Goal: Task Accomplishment & Management: Use online tool/utility

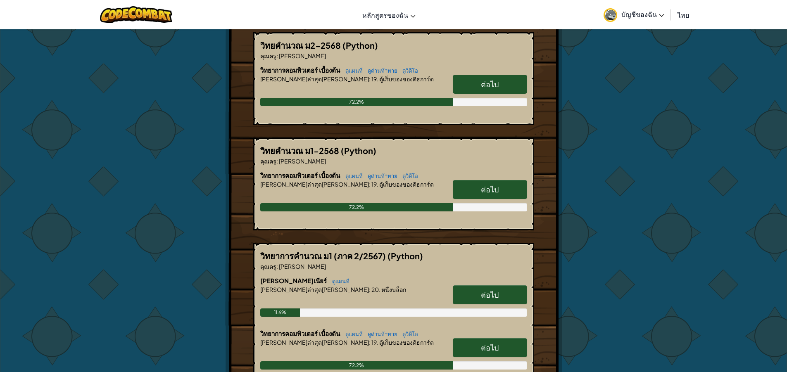
scroll to position [83, 0]
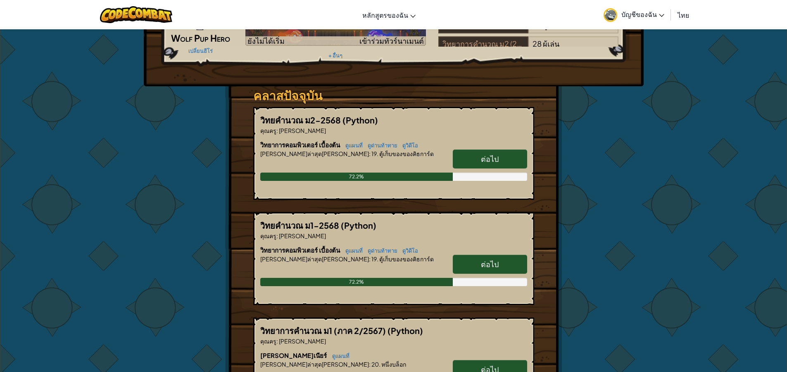
click at [471, 166] on link "ต่อไป" at bounding box center [490, 159] width 74 height 19
select select "th"
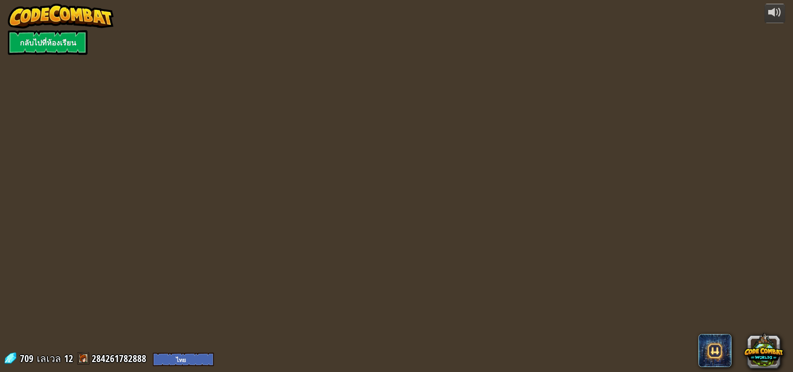
select select "th"
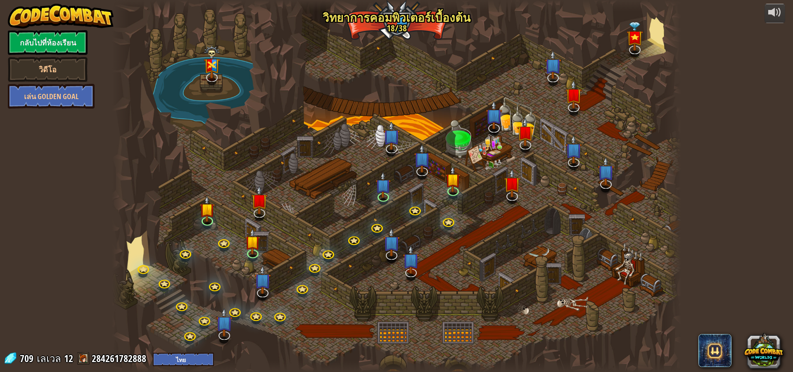
select select "th"
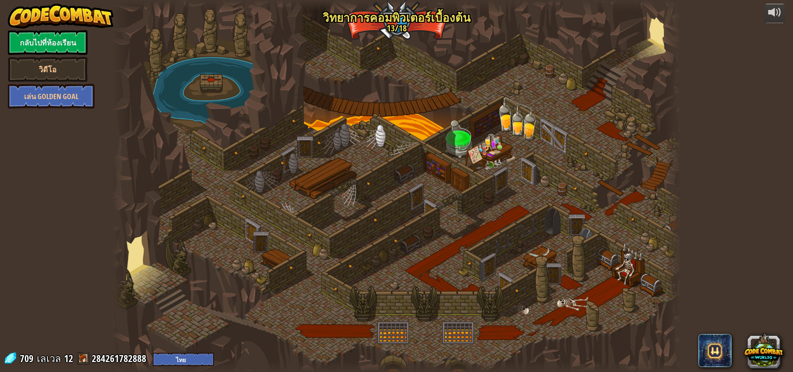
select select "th"
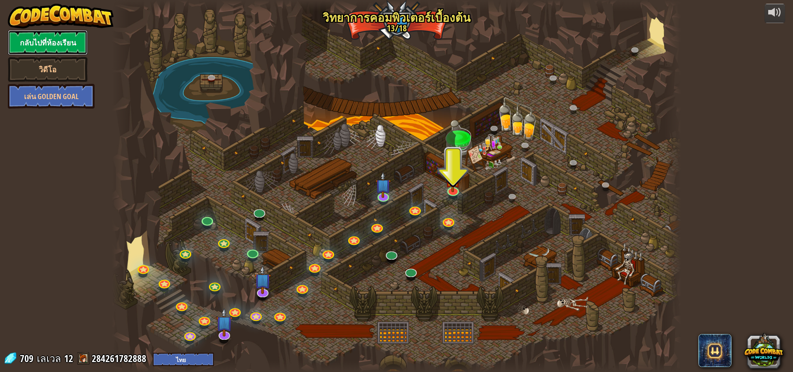
click at [52, 45] on link "กลับไปที่ห้องเรียน" at bounding box center [48, 42] width 80 height 25
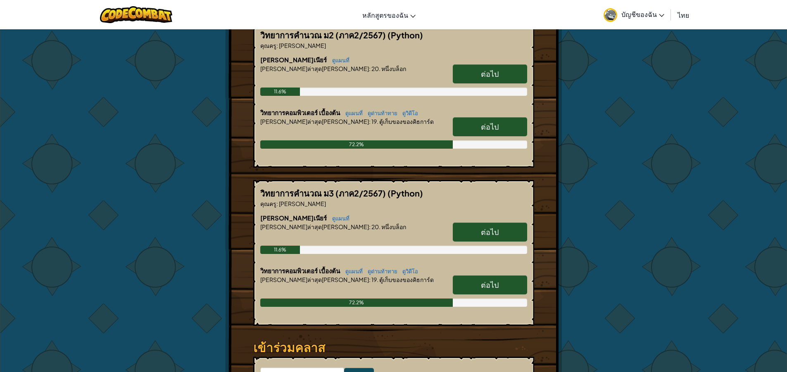
scroll to position [578, 0]
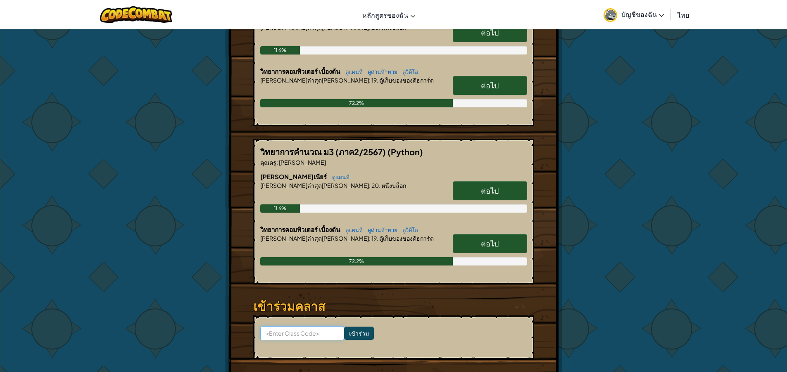
click at [285, 334] on input at bounding box center [302, 333] width 84 height 14
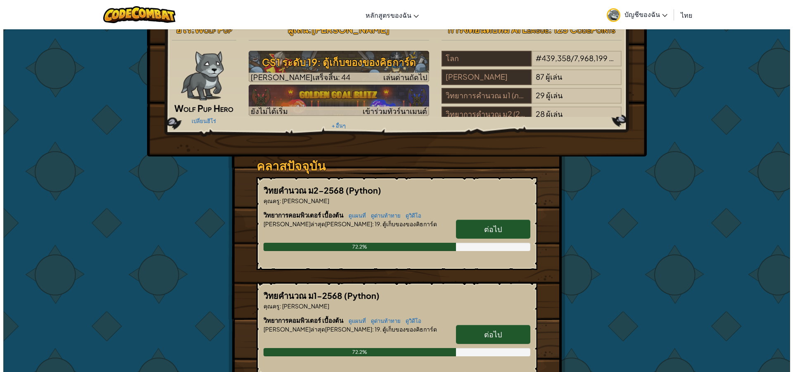
scroll to position [0, 0]
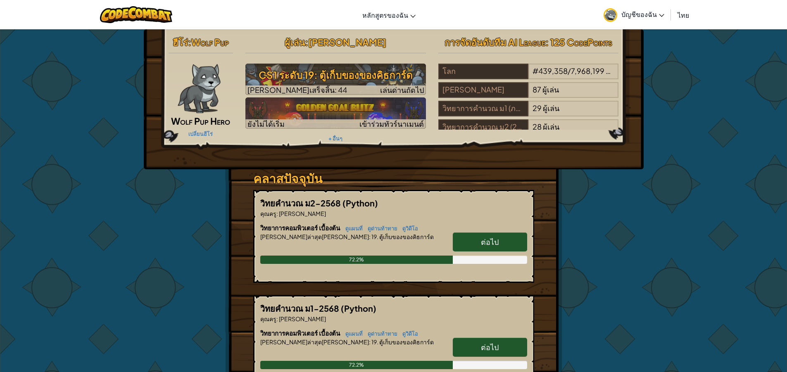
click at [485, 240] on span "ต่อไป" at bounding box center [490, 242] width 18 height 10
select select "th"
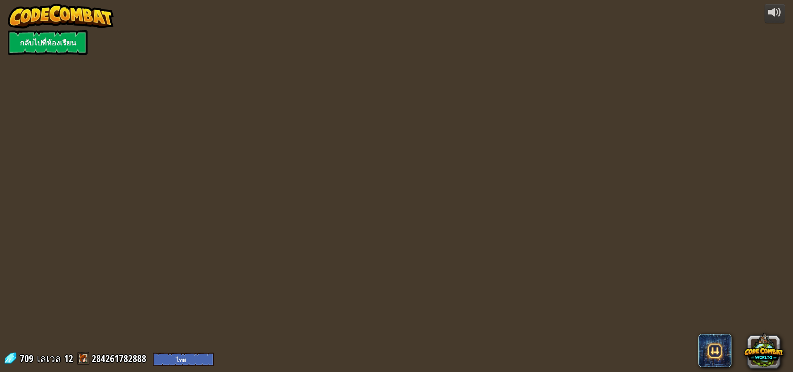
select select "th"
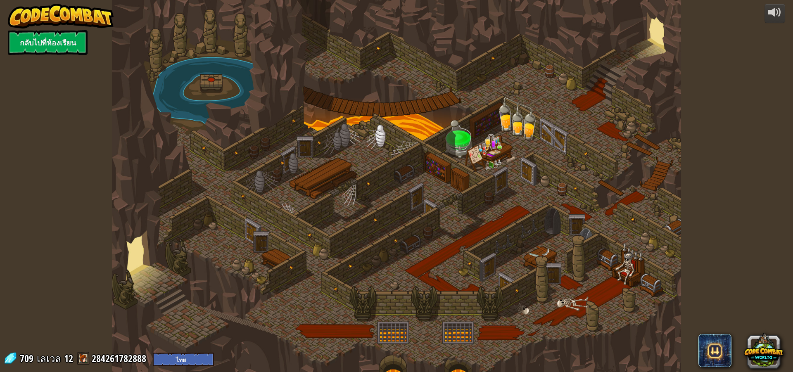
select select "th"
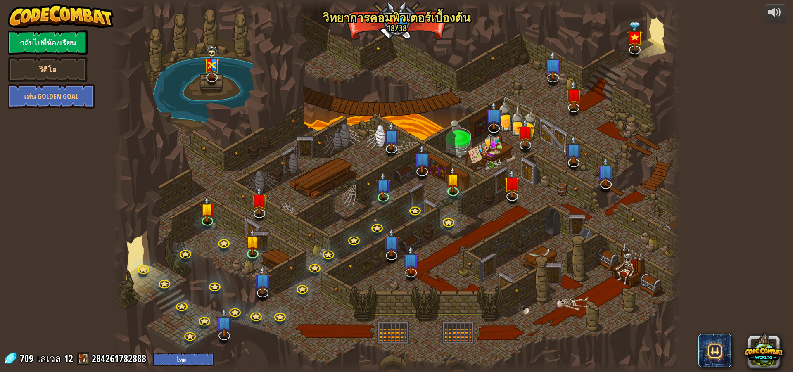
select select "th"
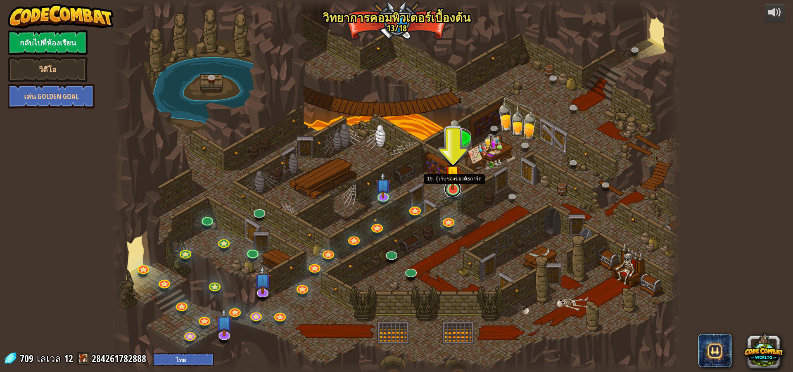
click at [454, 190] on link at bounding box center [453, 189] width 17 height 17
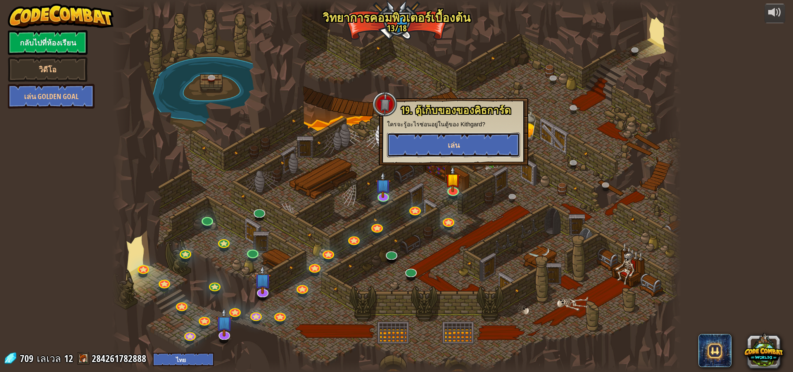
click at [451, 146] on span "เล่น" at bounding box center [454, 145] width 12 height 10
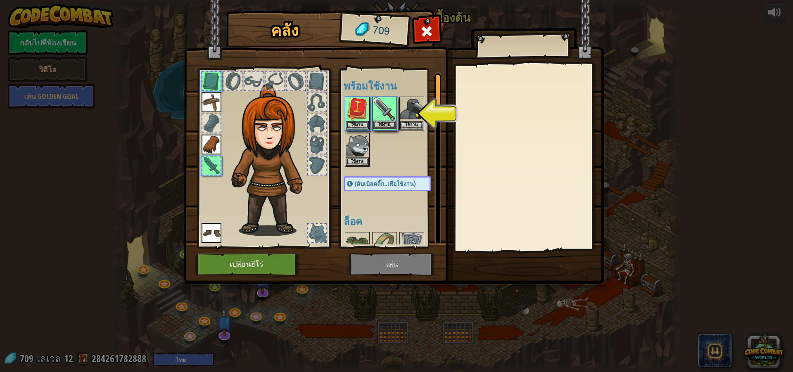
click at [393, 111] on img at bounding box center [384, 109] width 23 height 23
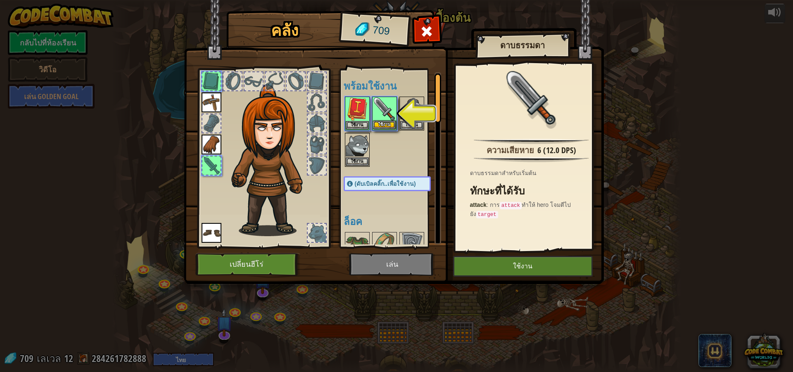
click at [393, 118] on img at bounding box center [384, 109] width 23 height 23
click at [418, 119] on img at bounding box center [411, 109] width 23 height 23
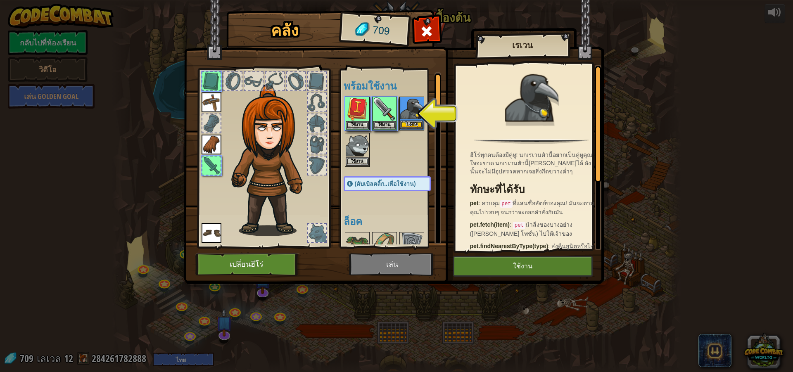
click at [419, 109] on img at bounding box center [411, 109] width 23 height 23
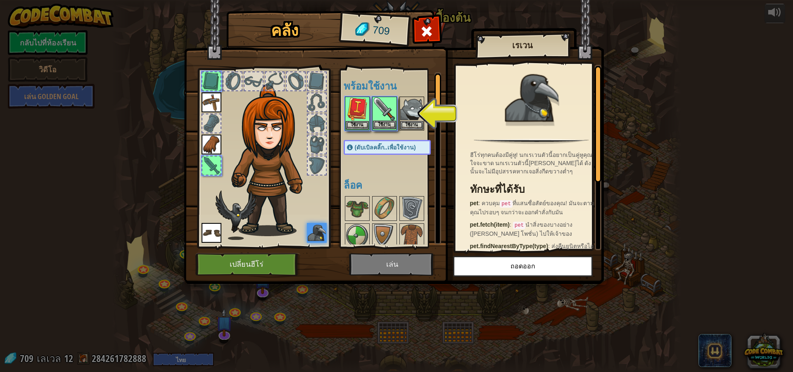
click at [386, 110] on img at bounding box center [384, 109] width 23 height 23
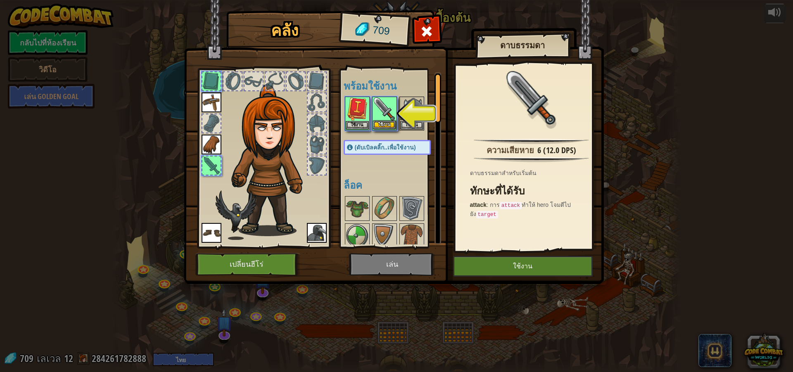
click at [386, 110] on img at bounding box center [384, 109] width 23 height 23
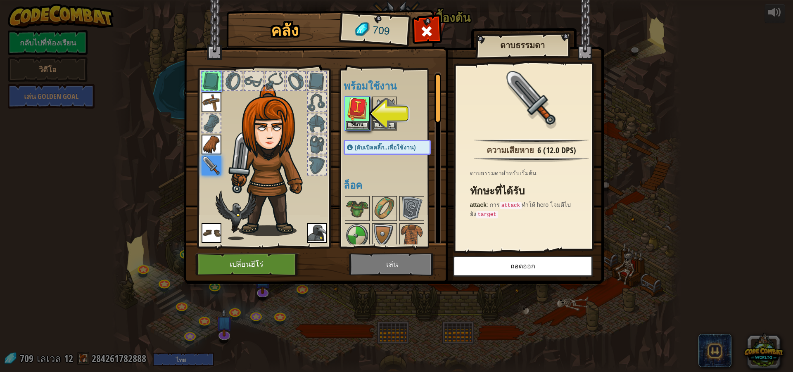
click at [386, 110] on img at bounding box center [384, 109] width 23 height 23
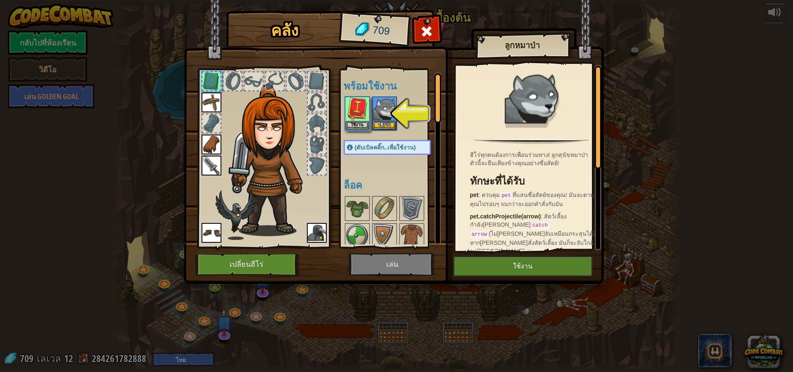
click at [386, 110] on img at bounding box center [384, 109] width 23 height 23
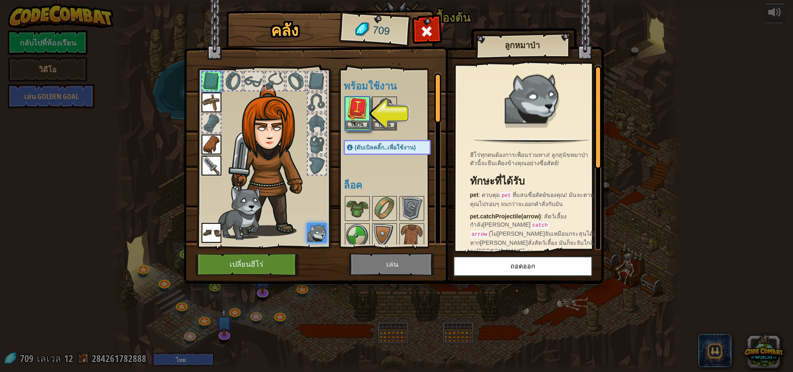
click at [364, 108] on img at bounding box center [357, 109] width 23 height 23
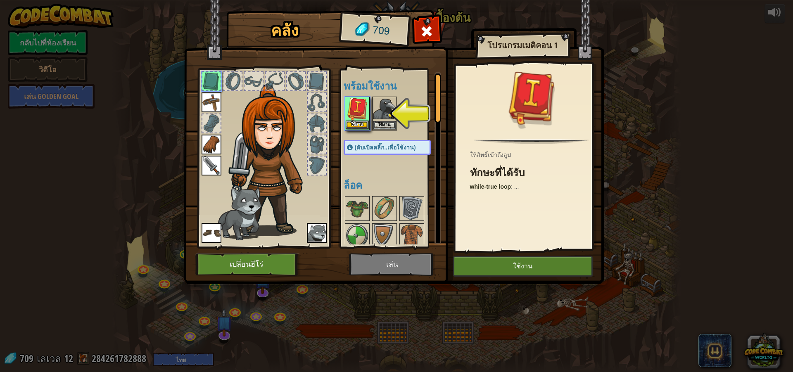
click at [364, 108] on img at bounding box center [357, 109] width 23 height 23
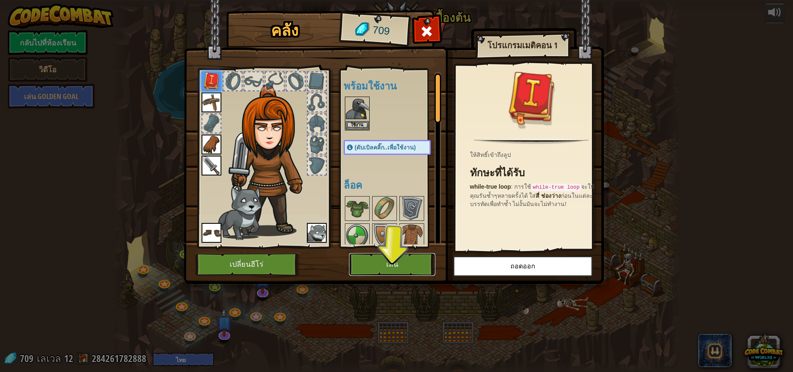
click at [399, 259] on button "เล่น" at bounding box center [392, 264] width 86 height 23
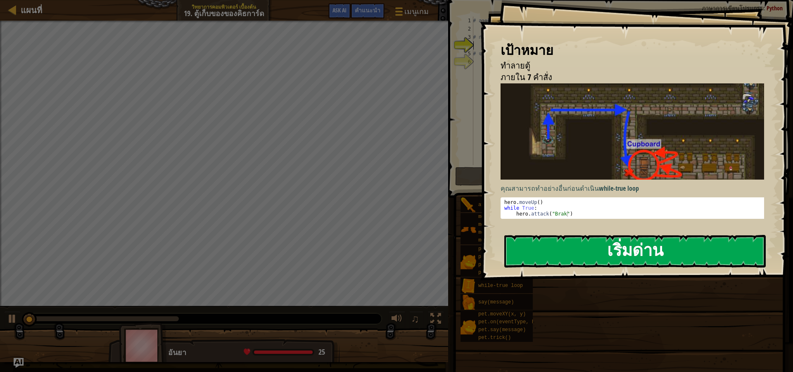
click at [562, 250] on button "เริ่มด่าน" at bounding box center [636, 251] width 262 height 33
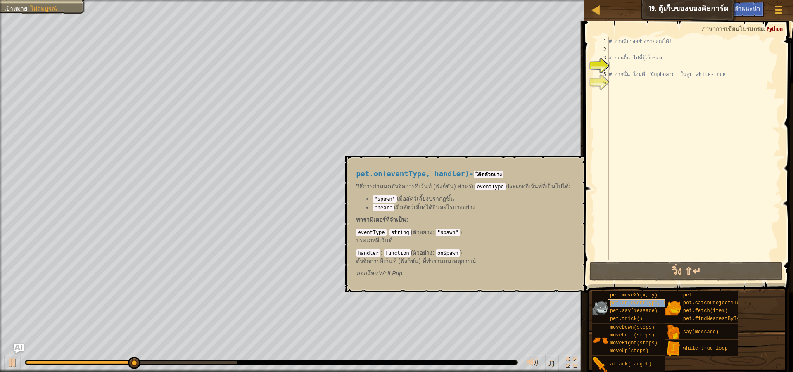
click at [626, 307] on div "pet.on(eventType, handler)" at bounding box center [647, 304] width 79 height 8
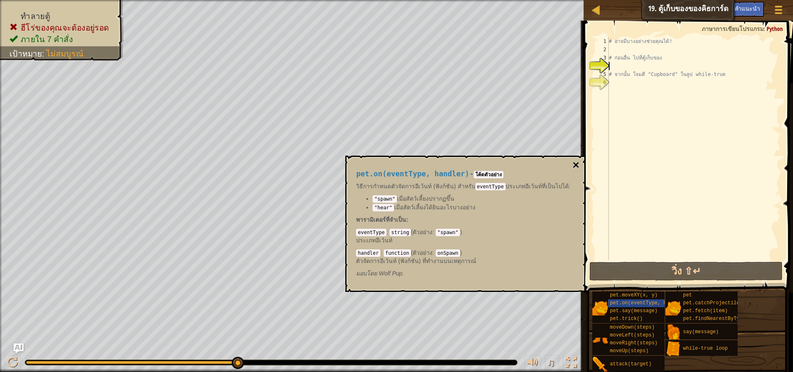
click at [573, 165] on button "×" at bounding box center [576, 165] width 7 height 12
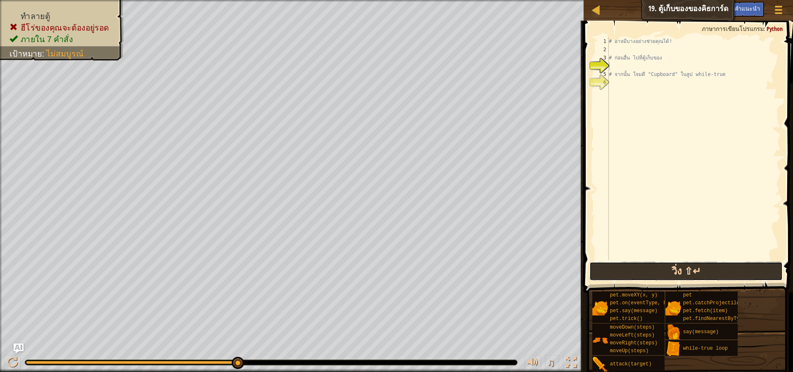
click at [681, 276] on button "วิ่ง ⇧↵" at bounding box center [686, 271] width 193 height 19
type textarea "t"
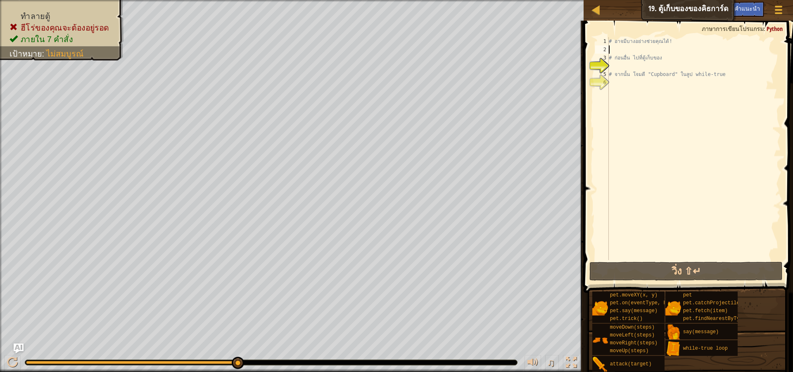
click at [626, 53] on div "# อาจมีบางอย่างช่วยคุณได้! # ก่อนอื่น ไป[PERSON_NAME]เก็บของ # จากนั้น โจมตี "C…" at bounding box center [694, 157] width 174 height 240
click at [626, 64] on div "# อาจมีบางอย่างช่วยคุณได้! # ก่อนอื่น ไป[PERSON_NAME]เก็บของ # จากนั้น โจมตี "C…" at bounding box center [694, 157] width 174 height 240
click at [627, 84] on div "# อาจมีบางอย่างช่วยคุณได้! # ก่อนอื่น ไป[PERSON_NAME]เก็บของ # จากนั้น โจมตี "C…" at bounding box center [694, 157] width 174 height 240
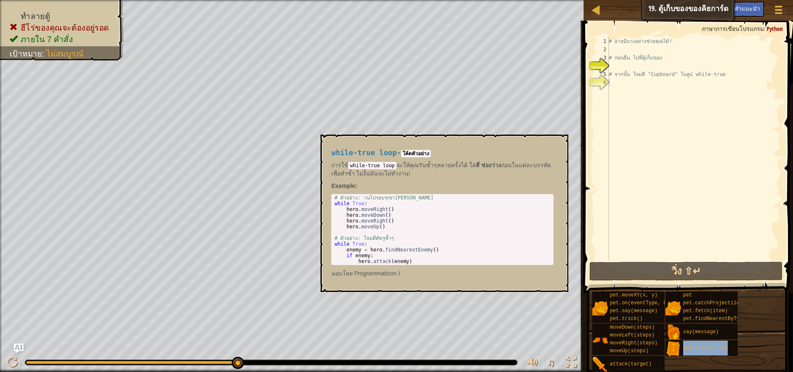
type textarea "while-true loop"
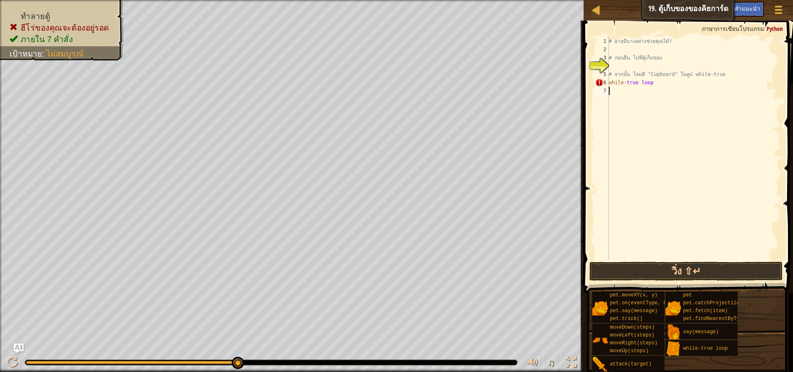
click at [647, 98] on div "# อาจมีบางอย่างช่วยคุณได้! # ก่อนอื่น ไป[PERSON_NAME]เก็บของ # จากนั้น โจมตี "C…" at bounding box center [694, 157] width 174 height 240
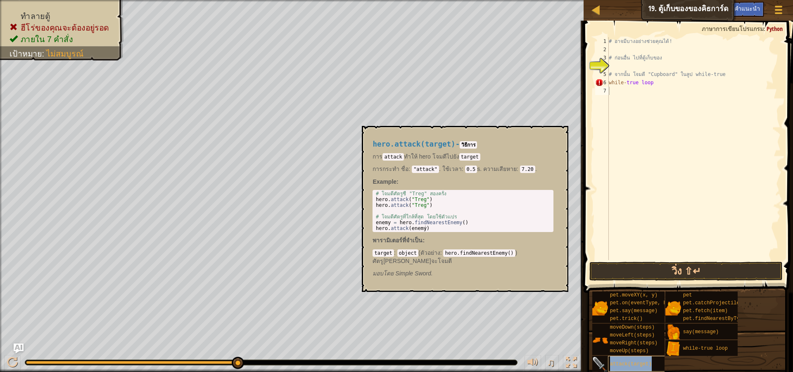
type textarea "attack(target)"
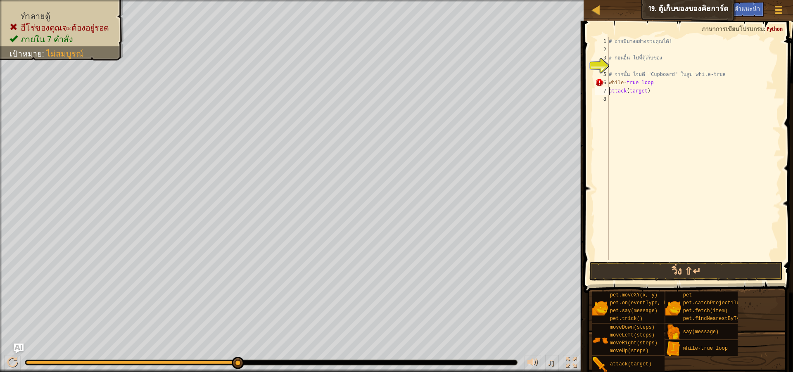
click at [627, 49] on div "# อาจมีบางอย่างช่วยคุณได้! # ก่อนอื่น ไป[PERSON_NAME]เก็บของ # จากนั้น โจมตี "C…" at bounding box center [694, 157] width 174 height 240
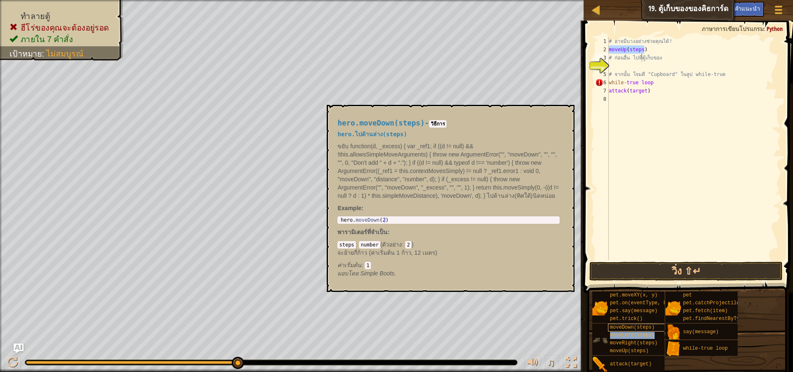
type textarea "# ก่อนอื่น ไmoveLeft(steps)ป[PERSON_NAME]เก็บของ"
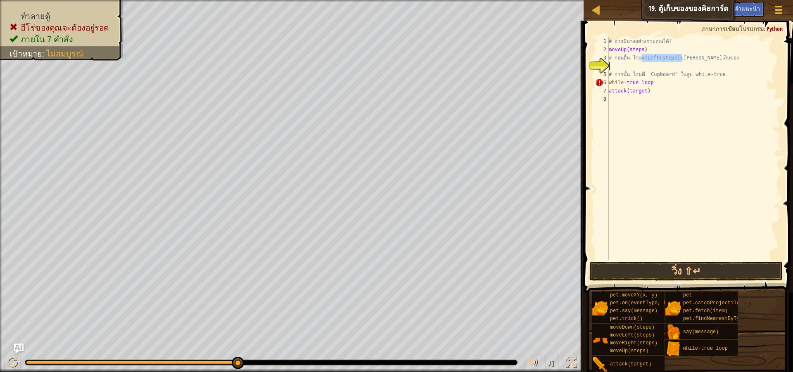
type textarea "moveLeft(steps)"
click at [596, 14] on div at bounding box center [596, 10] width 10 height 10
select select "th"
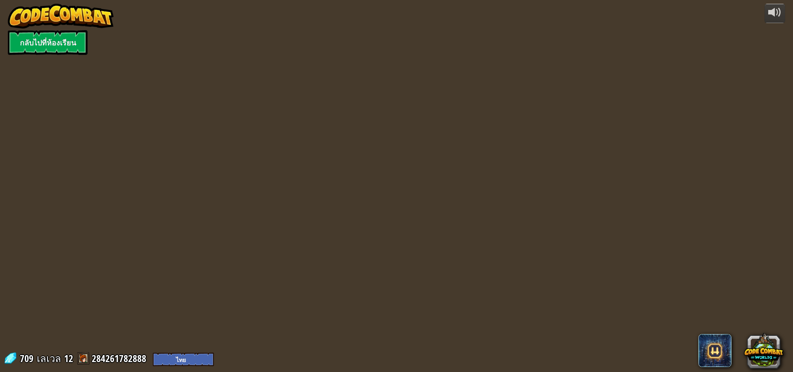
select select "th"
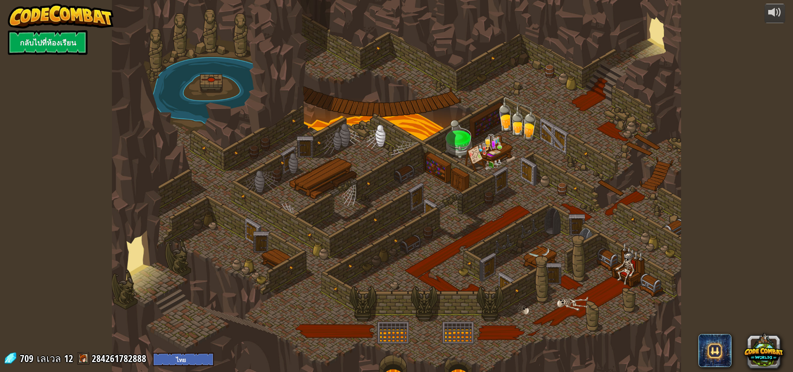
select select "th"
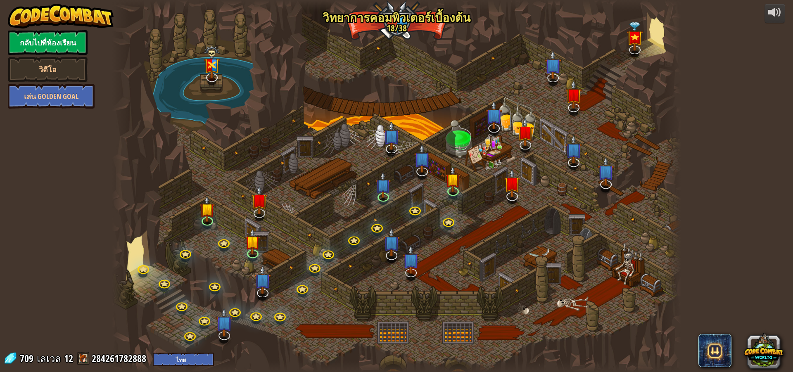
select select "th"
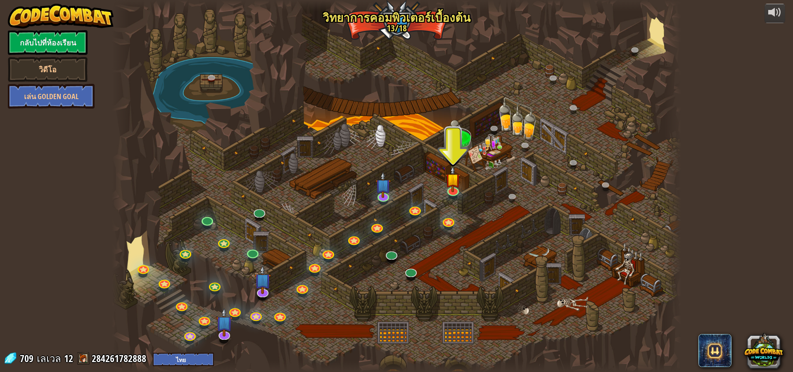
click at [444, 181] on div at bounding box center [396, 186] width 569 height 372
click at [451, 187] on img at bounding box center [452, 173] width 15 height 35
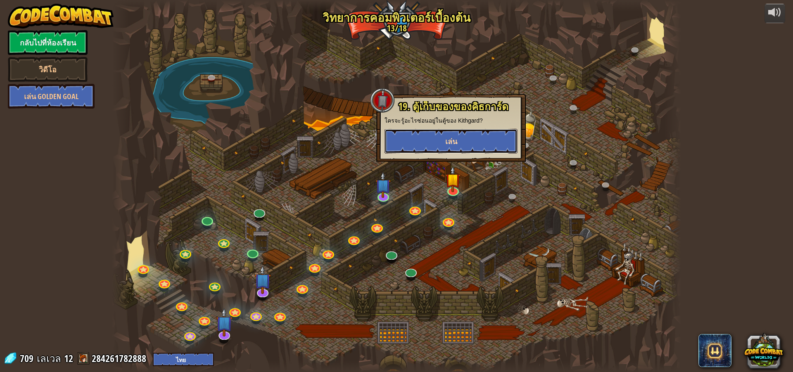
click at [440, 148] on button "เล่น" at bounding box center [451, 141] width 133 height 25
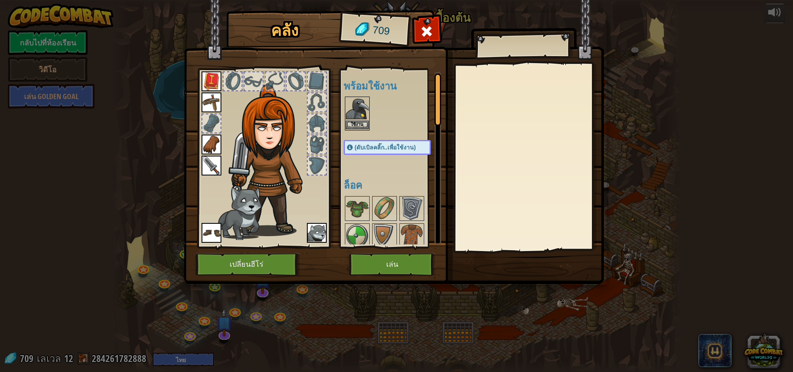
click at [369, 113] on img at bounding box center [357, 109] width 23 height 23
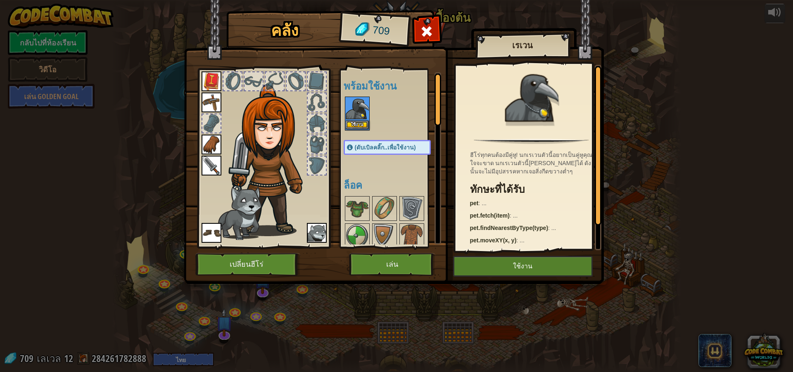
click at [369, 113] on img at bounding box center [357, 109] width 23 height 23
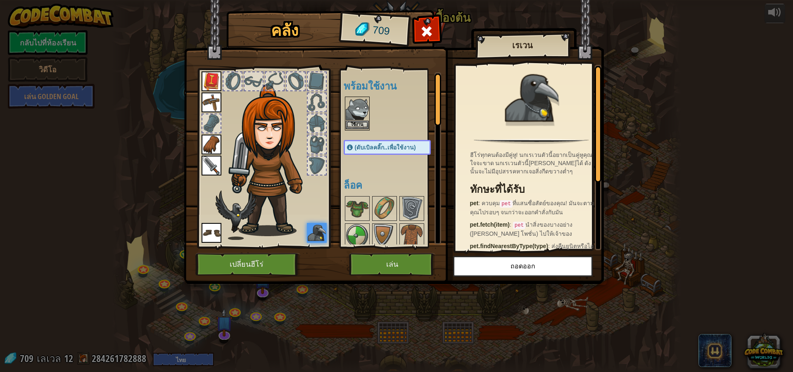
click at [361, 114] on img at bounding box center [357, 109] width 23 height 23
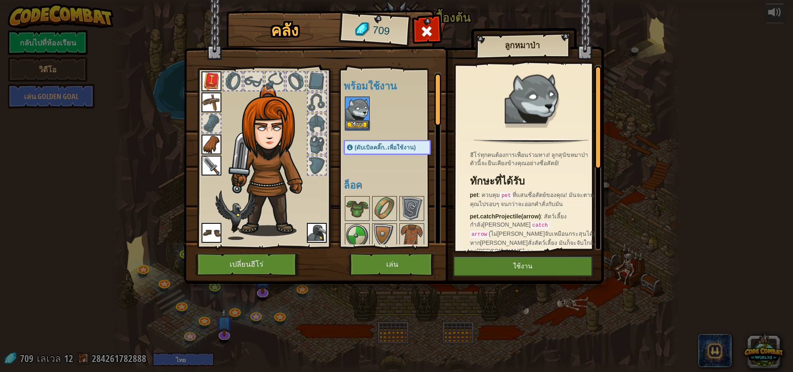
click at [361, 114] on img at bounding box center [357, 109] width 23 height 23
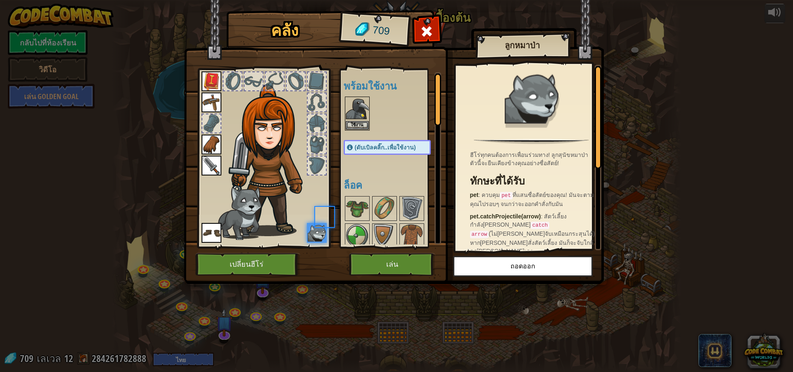
click at [361, 114] on img at bounding box center [357, 109] width 23 height 23
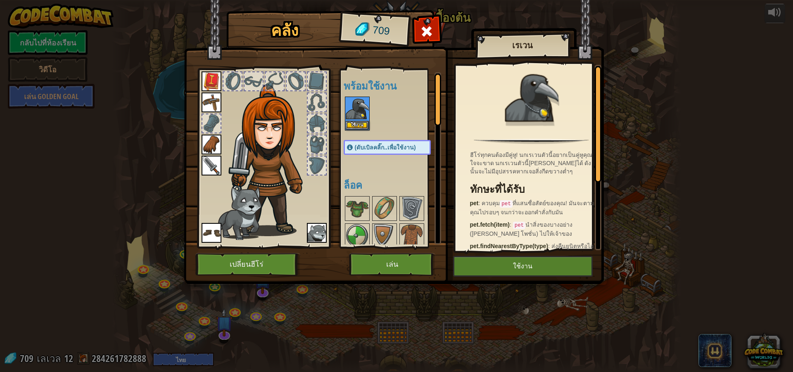
click at [361, 114] on img at bounding box center [357, 109] width 23 height 23
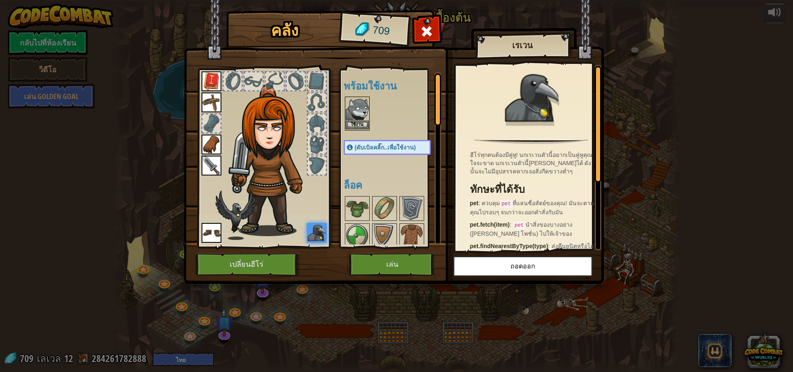
click at [362, 116] on img at bounding box center [357, 109] width 23 height 23
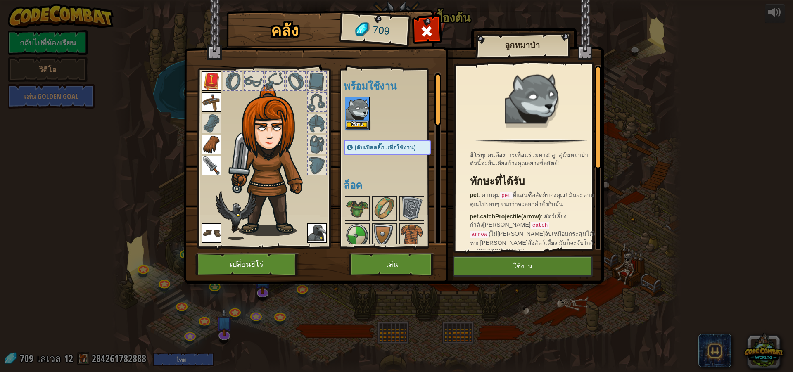
click at [362, 116] on img at bounding box center [357, 109] width 23 height 23
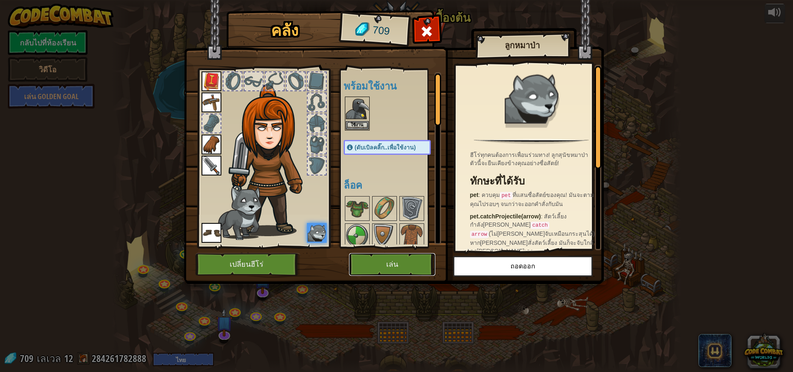
click at [412, 262] on button "เล่น" at bounding box center [392, 264] width 86 height 23
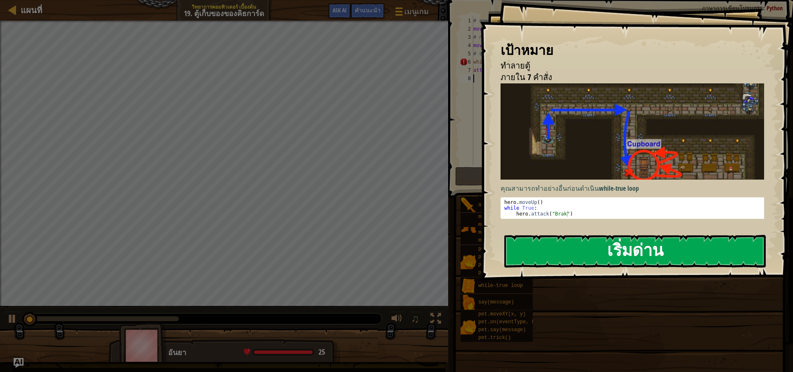
click at [557, 157] on div "เป้าหมาย ทำลายตู้ ภายใน 7 คำสั่ง [PERSON_NAME]ทำอย่างอื่นก่อน[PERSON_NAME] whil…" at bounding box center [636, 140] width 313 height 281
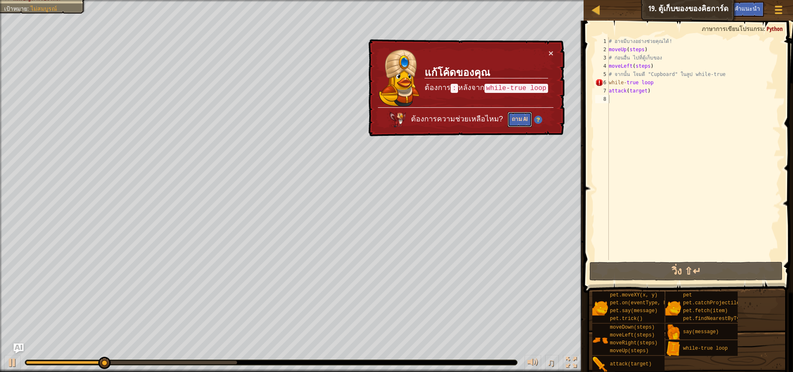
click at [517, 115] on button "ถาม AI" at bounding box center [519, 121] width 25 height 16
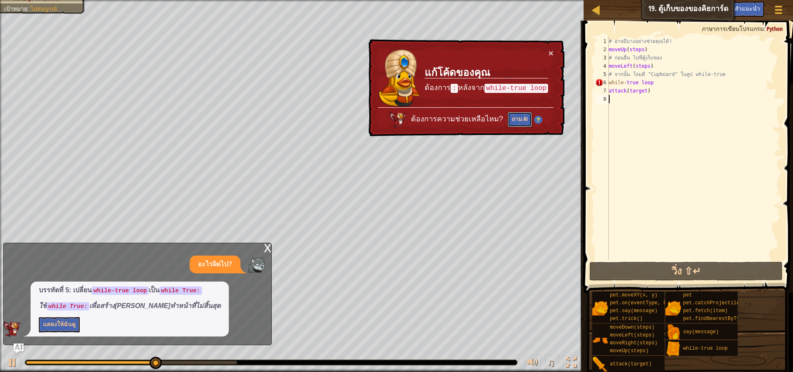
click at [518, 121] on button "ถาม AI" at bounding box center [519, 119] width 24 height 15
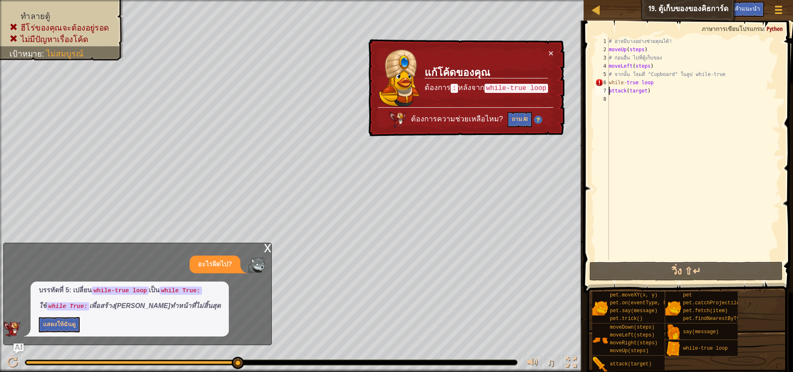
click at [609, 89] on div "# อาจมีบางอย่างช่วยคุณได้! moveUp ( steps ) # ก่อนอื่น ไป[PERSON_NAME]เก็บของ m…" at bounding box center [694, 157] width 174 height 240
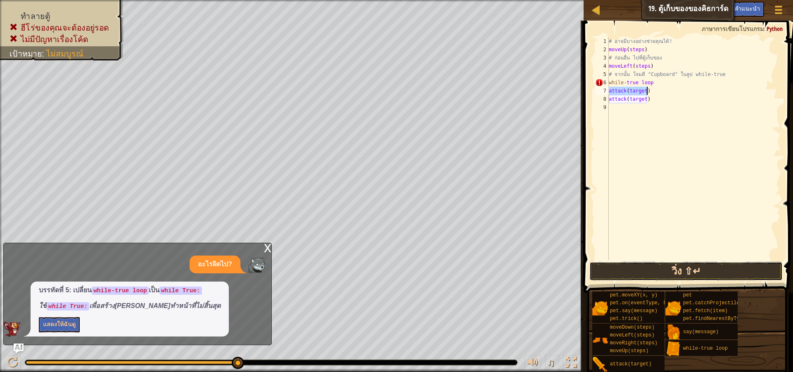
click at [654, 267] on button "วิ่ง ⇧↵" at bounding box center [686, 271] width 193 height 19
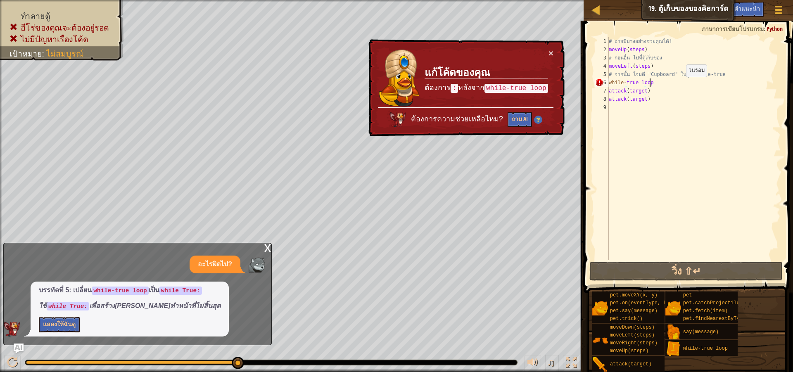
click at [679, 85] on div "# อาจมีบางอย่างช่วยคุณได้! moveUp ( steps ) # ก่อนอื่น ไป[PERSON_NAME]เก็บของ m…" at bounding box center [694, 157] width 174 height 240
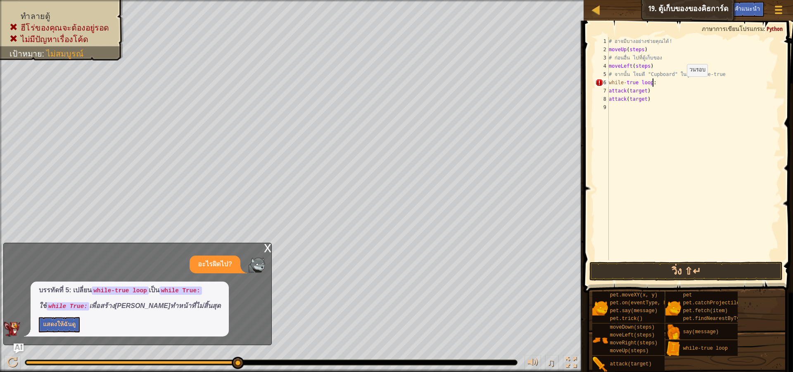
scroll to position [4, 3]
click at [693, 268] on button "วิ่ง ⇧↵" at bounding box center [686, 271] width 193 height 19
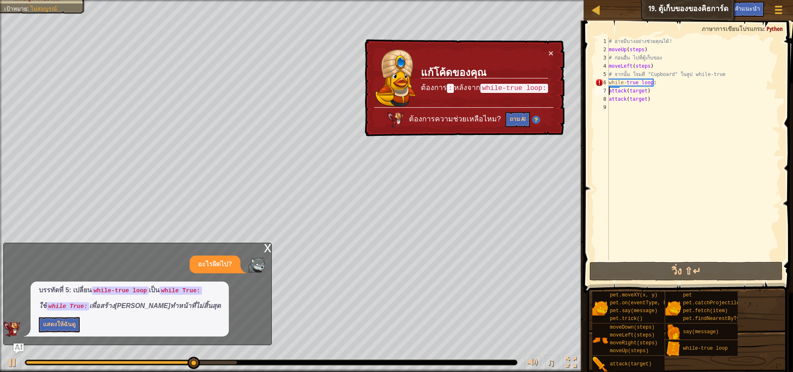
click at [609, 90] on div "# อาจมีบางอย่างช่วยคุณได้! moveUp ( steps ) # ก่อนอื่น ไป[PERSON_NAME]เก็บของ m…" at bounding box center [694, 157] width 174 height 240
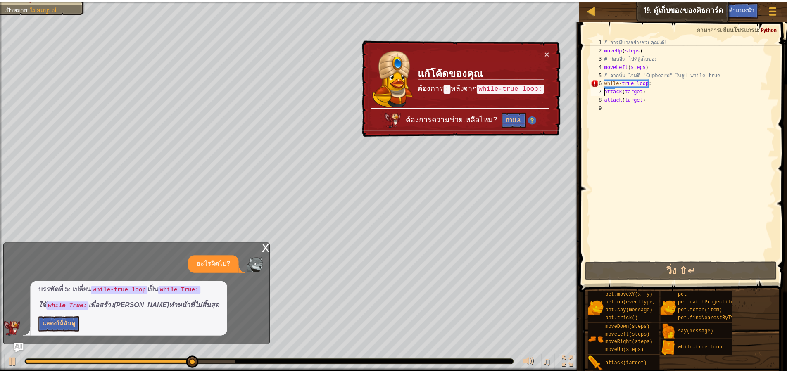
scroll to position [4, 3]
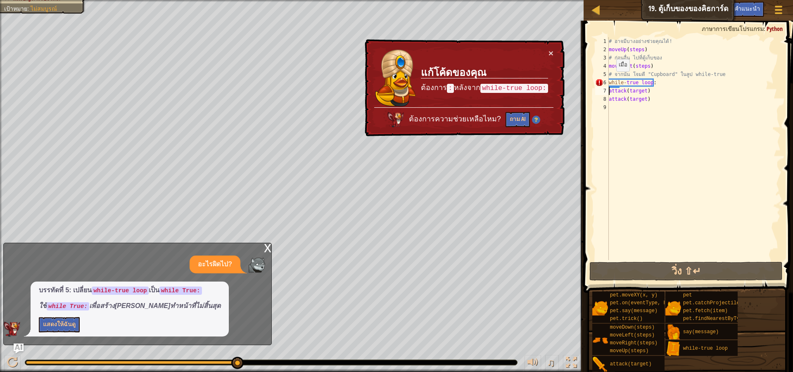
type textarea "while-true loop:attack(target)"
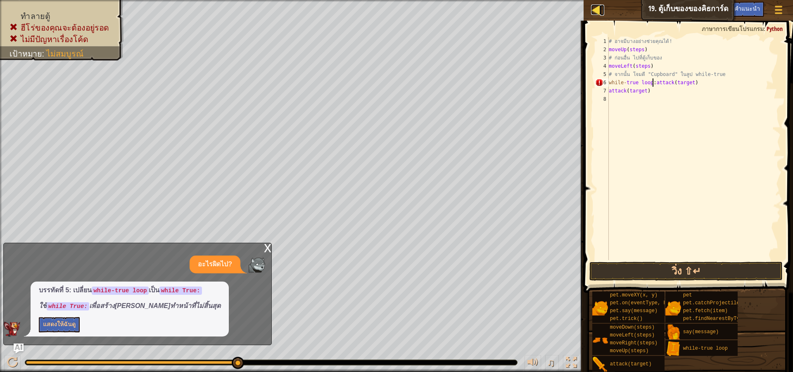
click at [594, 8] on div at bounding box center [596, 10] width 10 height 10
select select "th"
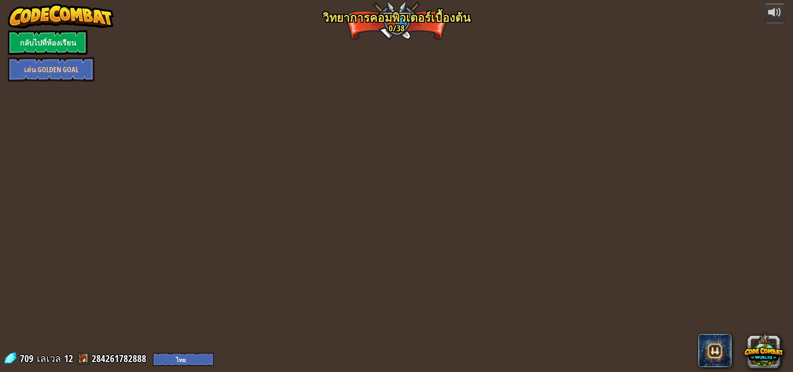
select select "th"
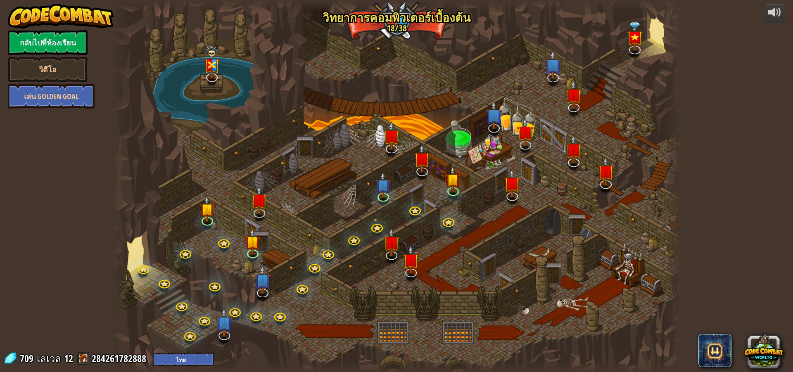
select select "th"
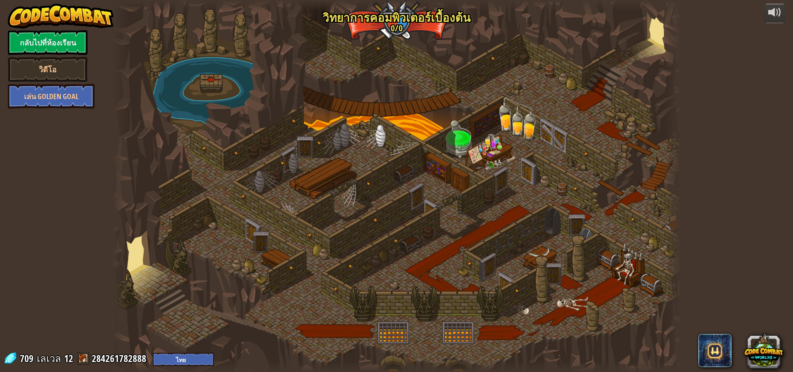
select select "th"
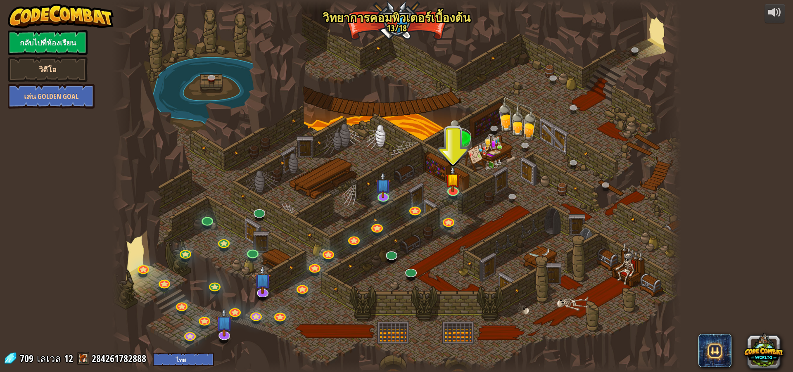
click at [62, 72] on link "วิดีโอ" at bounding box center [48, 69] width 80 height 25
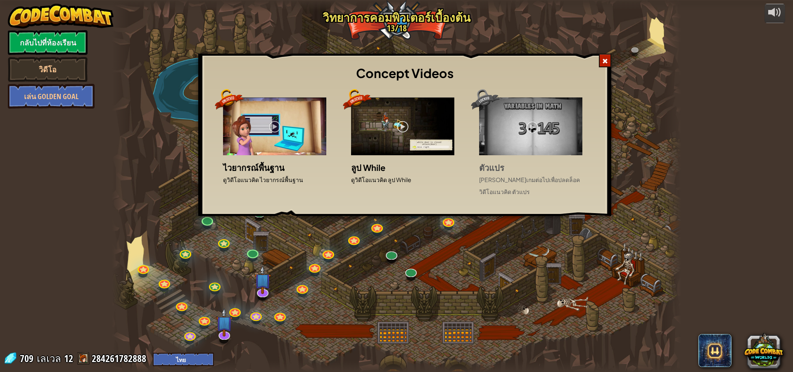
click at [45, 39] on div "Concept Videos ไวยากรณ์พื้นฐาน ดูวิดีโอแนวคิด ไวยากรณ์พื้นฐาน ลูป While ดูวิดีโ…" at bounding box center [396, 186] width 793 height 372
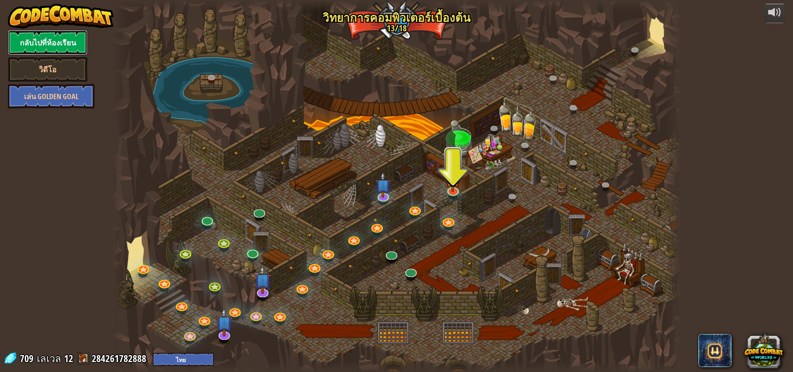
click at [52, 37] on link "กลับไปที่ห้องเรียน" at bounding box center [48, 42] width 80 height 25
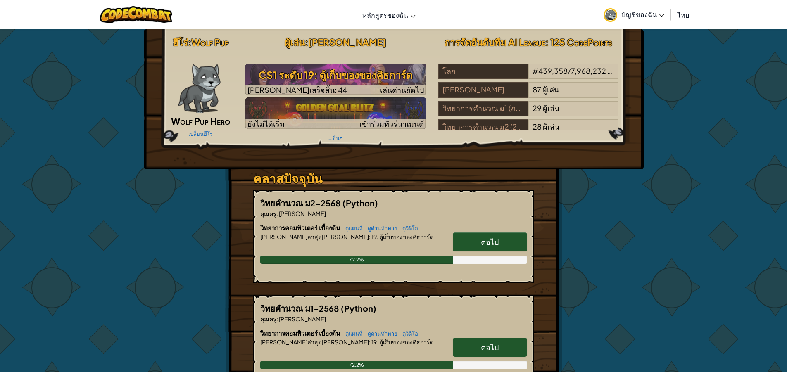
click at [646, 18] on span "บัญชีของฉัน" at bounding box center [642, 14] width 43 height 9
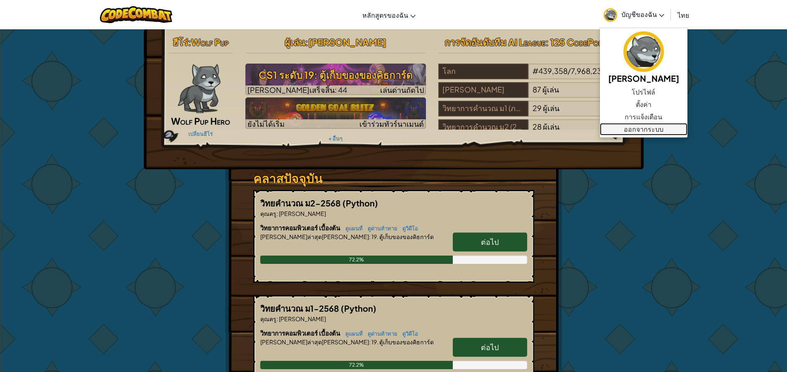
click at [635, 125] on link "ออกจากระบบ" at bounding box center [644, 129] width 88 height 12
